Goal: Transaction & Acquisition: Purchase product/service

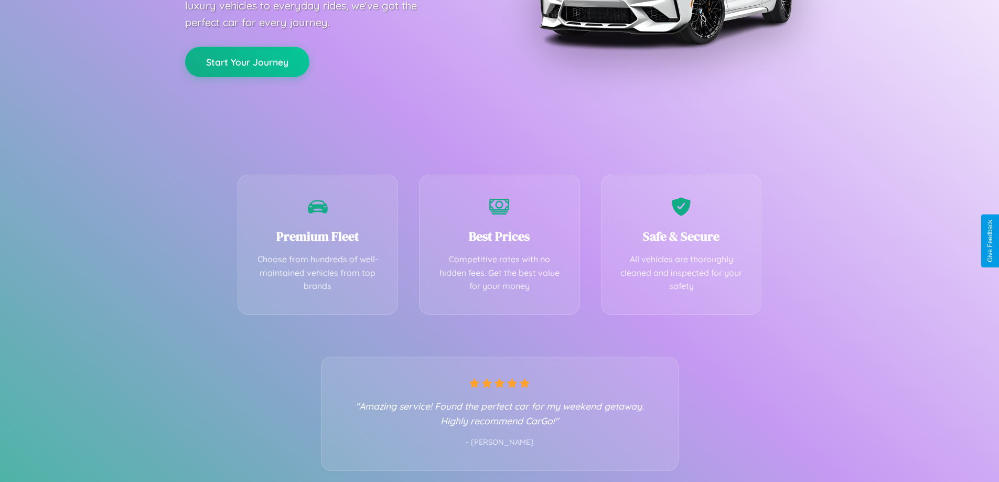
scroll to position [207, 0]
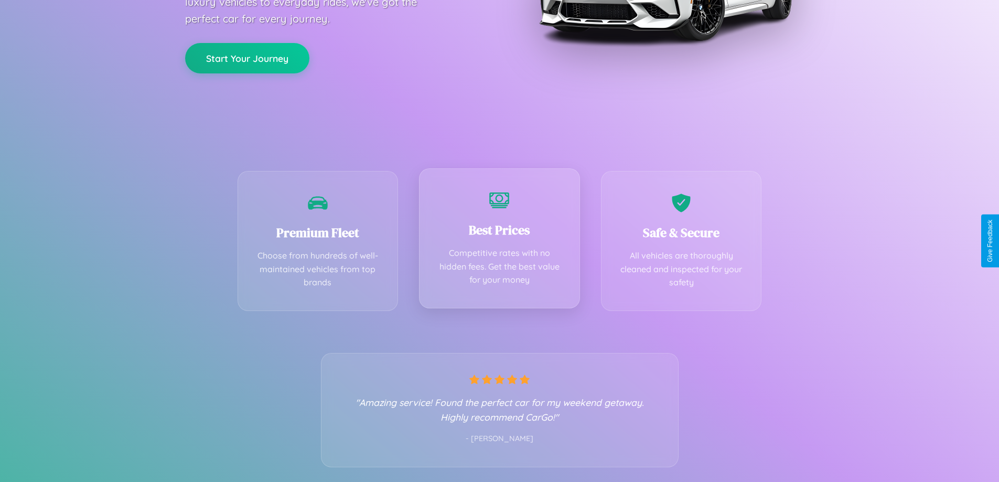
click at [499, 241] on div "Best Prices Competitive rates with no hidden fees. Get the best value for your …" at bounding box center [499, 238] width 161 height 140
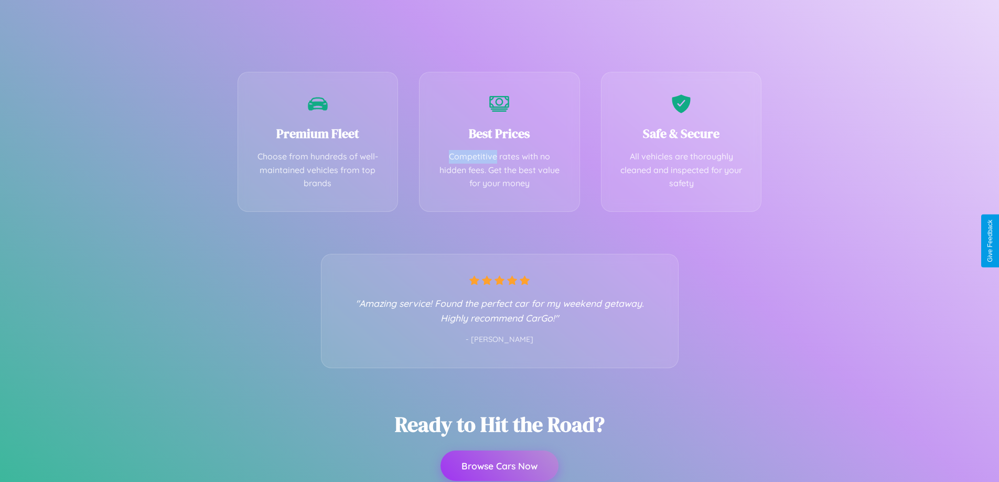
click at [499, 467] on button "Browse Cars Now" at bounding box center [499, 465] width 118 height 30
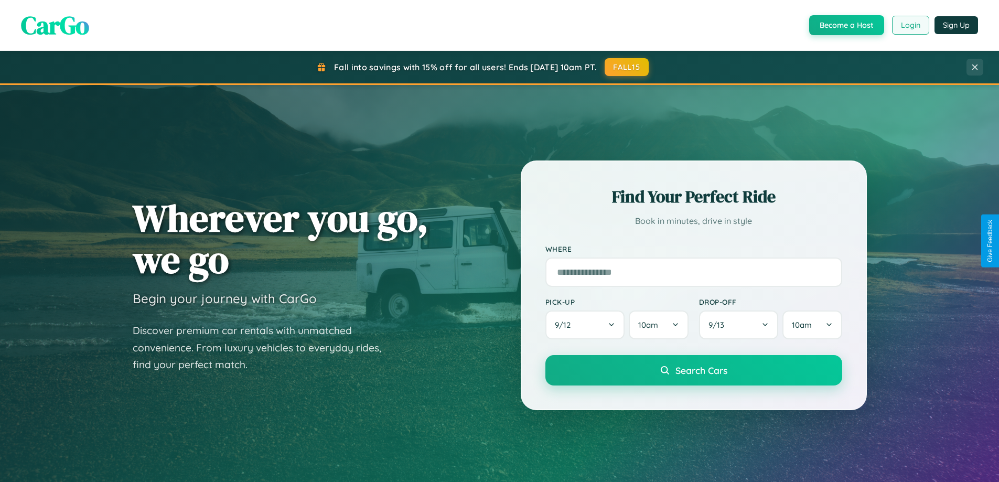
click at [909, 25] on button "Login" at bounding box center [910, 25] width 37 height 19
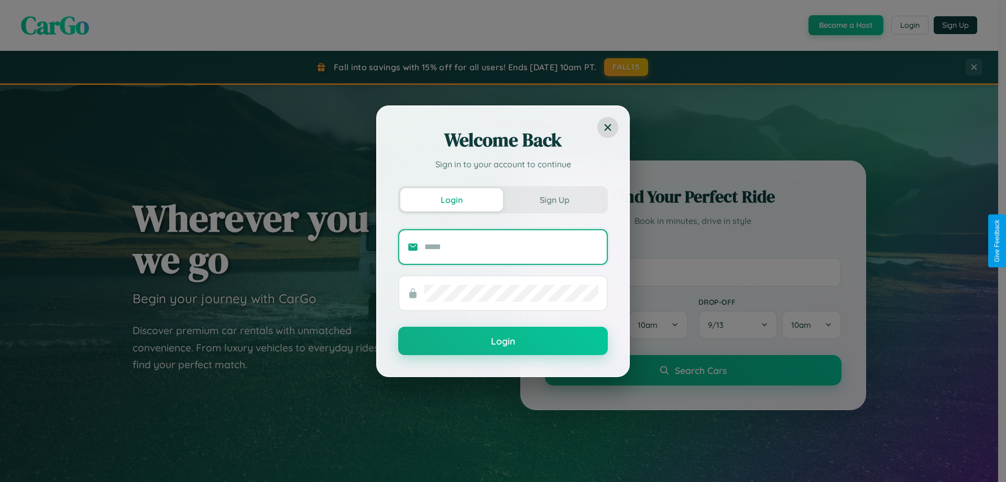
click at [512, 246] on input "text" at bounding box center [512, 247] width 174 height 17
type input "**********"
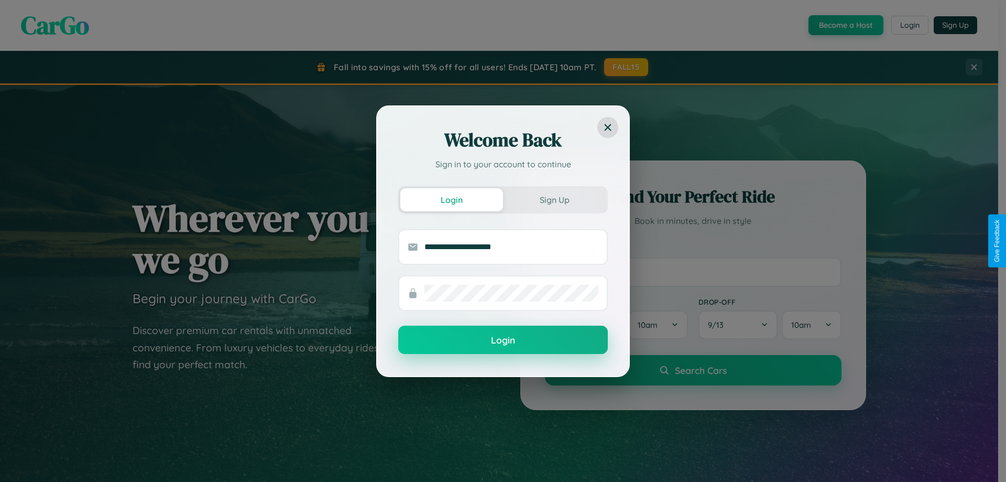
click at [503, 340] on button "Login" at bounding box center [503, 340] width 210 height 28
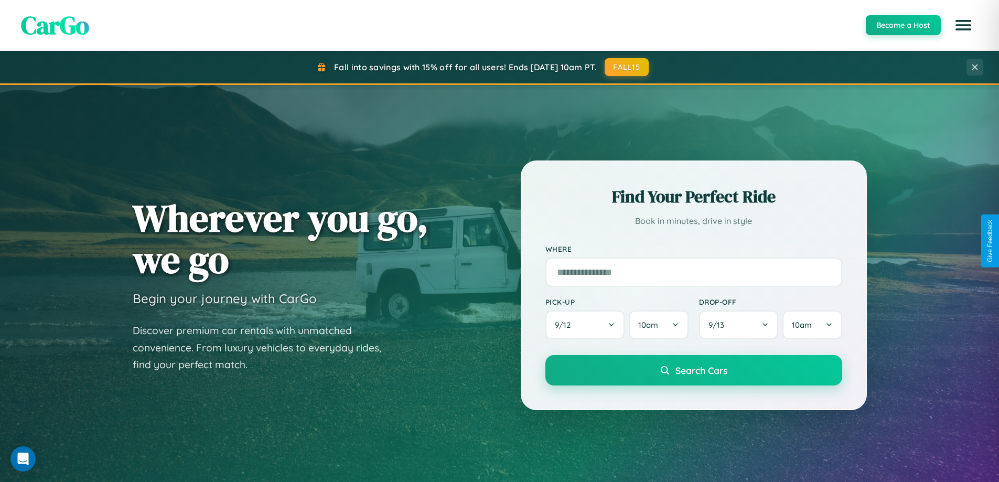
scroll to position [452, 0]
